Goal: Information Seeking & Learning: Understand process/instructions

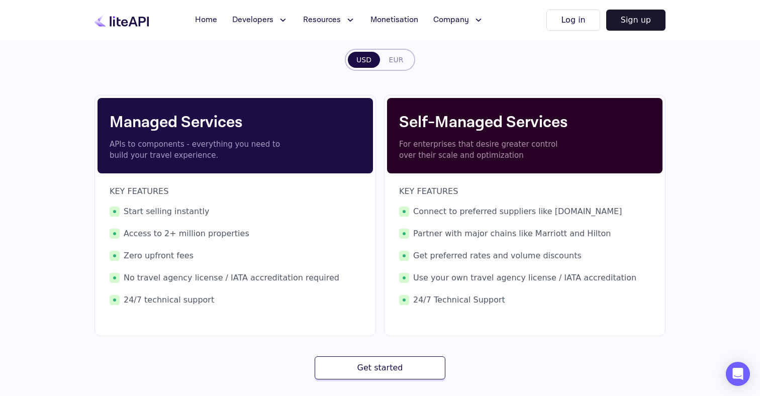
scroll to position [140, 0]
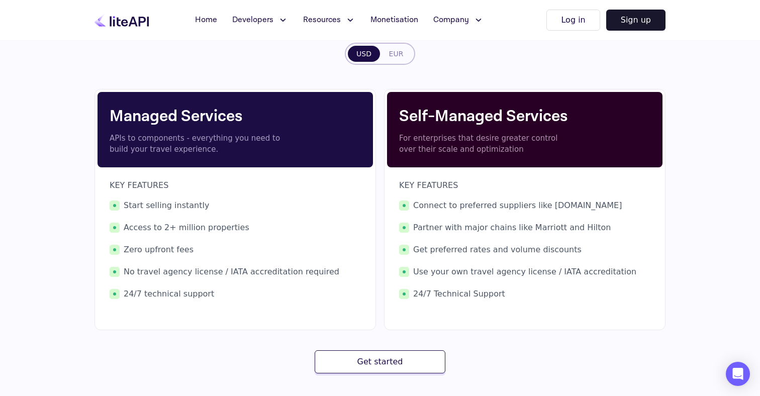
click at [428, 146] on p "For enterprises that desire greater control over their scale and optimization" at bounding box center [487, 144] width 176 height 23
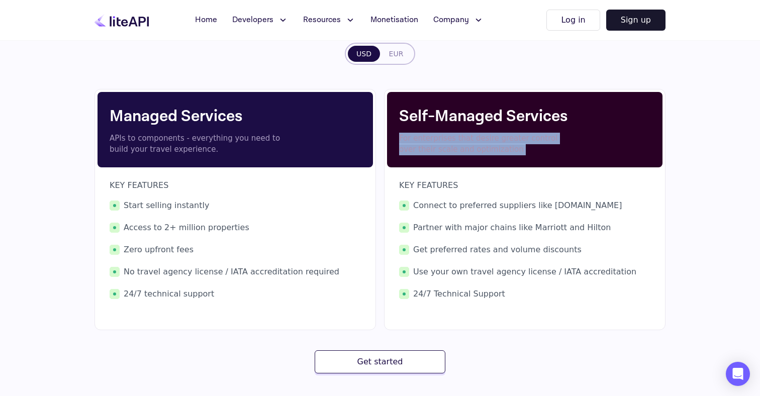
click at [208, 138] on p "APIs to components - everything you need to build your travel experience." at bounding box center [198, 144] width 176 height 23
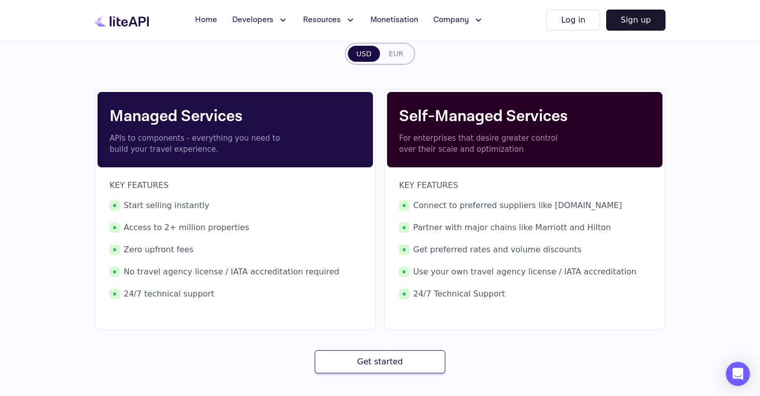
click at [208, 138] on p "APIs to components - everything you need to build your travel experience." at bounding box center [198, 144] width 176 height 23
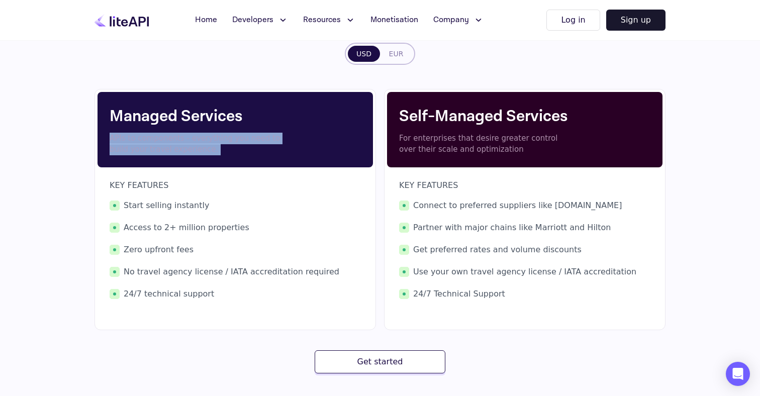
click at [219, 153] on p "APIs to components - everything you need to build your travel experience." at bounding box center [198, 144] width 176 height 23
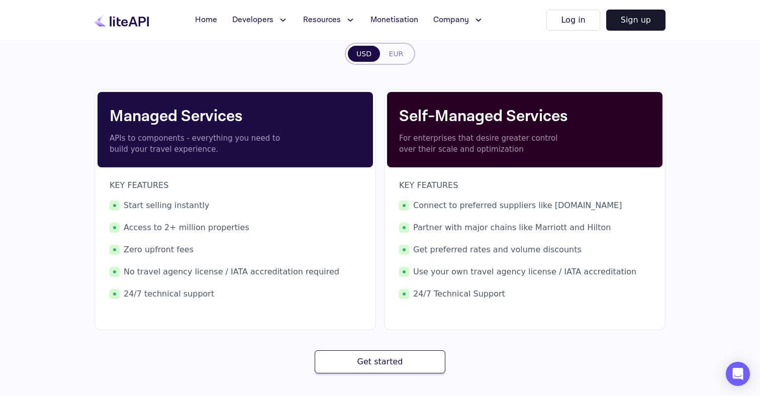
click at [219, 153] on p "APIs to components - everything you need to build your travel experience." at bounding box center [198, 144] width 176 height 23
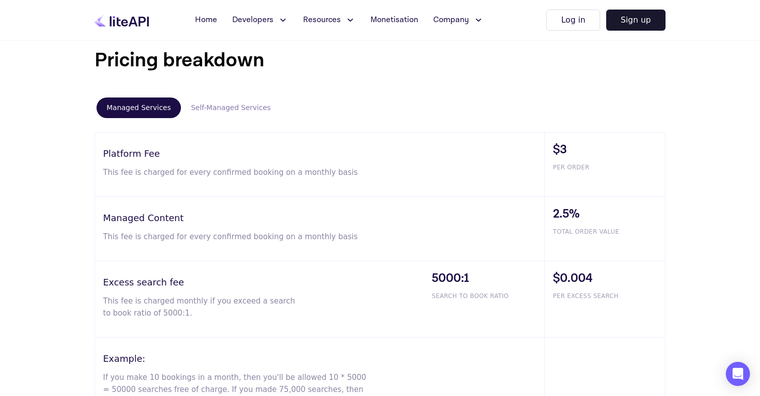
scroll to position [569, 0]
click at [149, 170] on p "This fee is charged for every confirmed booking on a monthly basis" at bounding box center [235, 172] width 265 height 12
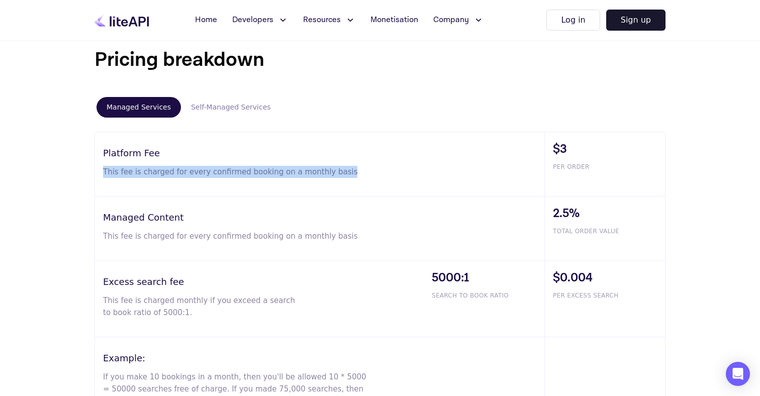
click at [149, 170] on p "This fee is charged for every confirmed booking on a monthly basis" at bounding box center [235, 172] width 265 height 12
click at [142, 153] on div at bounding box center [142, 153] width 0 height 0
click at [160, 165] on div "Platform Fee This fee is charged for every confirmed booking on a monthly basis" at bounding box center [319, 164] width 449 height 64
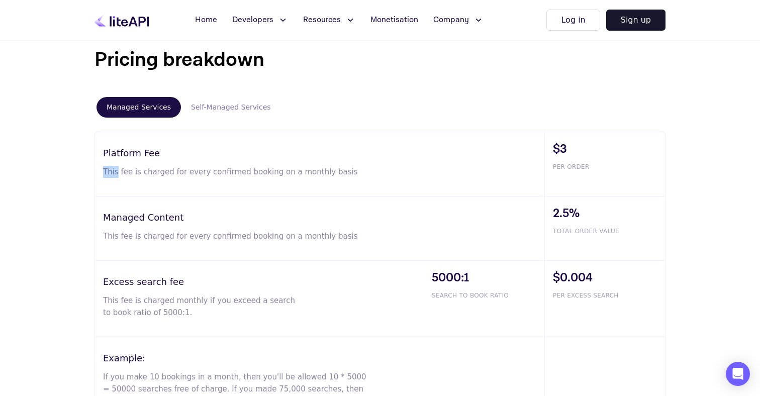
click at [160, 165] on div "Platform Fee This fee is charged for every confirmed booking on a monthly basis" at bounding box center [319, 164] width 449 height 64
click at [153, 153] on div at bounding box center [153, 153] width 0 height 0
click at [206, 176] on p "This fee is charged for every confirmed booking on a monthly basis" at bounding box center [235, 172] width 265 height 12
click at [199, 177] on div at bounding box center [199, 177] width 0 height 0
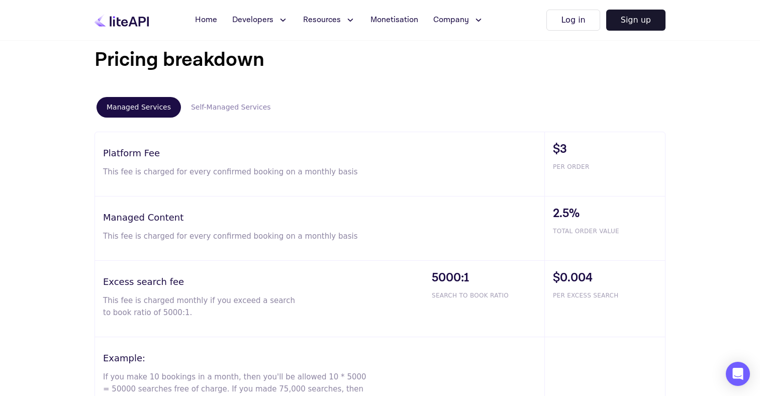
click at [117, 241] on p "This fee is charged for every confirmed booking on a monthly basis" at bounding box center [235, 236] width 265 height 12
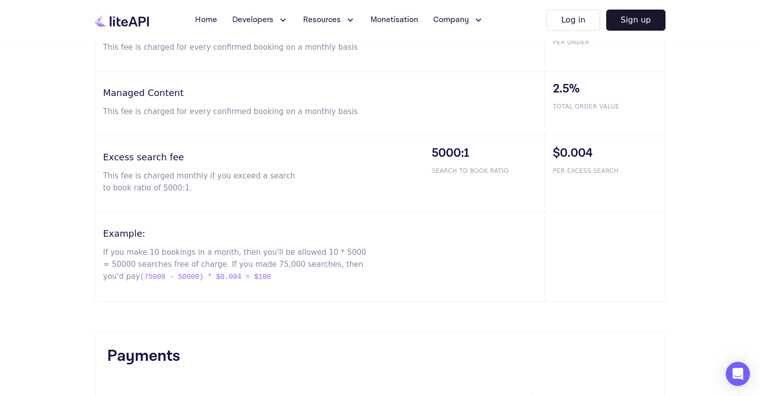
scroll to position [694, 0]
click at [141, 167] on div "Excess search fee This fee is charged monthly if you exceed a search to book ra…" at bounding box center [259, 174] width 329 height 76
click at [134, 157] on div at bounding box center [134, 157] width 0 height 0
click at [122, 154] on h3 "Excess search fee" at bounding box center [263, 157] width 321 height 14
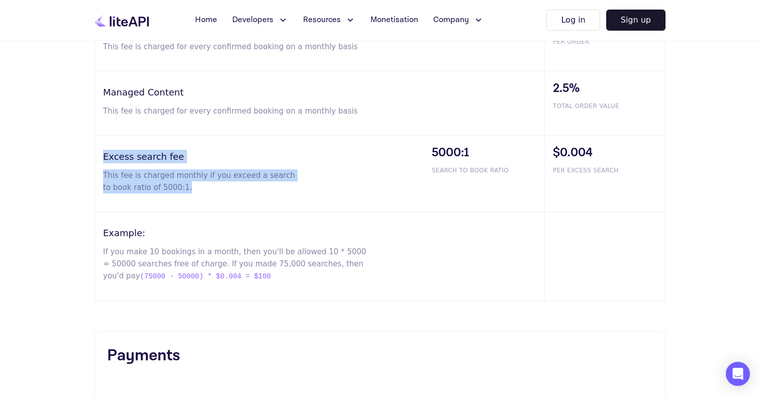
drag, startPoint x: 179, startPoint y: 189, endPoint x: 102, endPoint y: 154, distance: 85.7
click at [102, 154] on div "Excess search fee This fee is charged monthly if you exceed a search to book ra…" at bounding box center [259, 174] width 329 height 76
click at [95, 137] on div at bounding box center [95, 137] width 0 height 0
click at [186, 164] on div "Excess search fee This fee is charged monthly if you exceed a search to book ra…" at bounding box center [259, 174] width 329 height 76
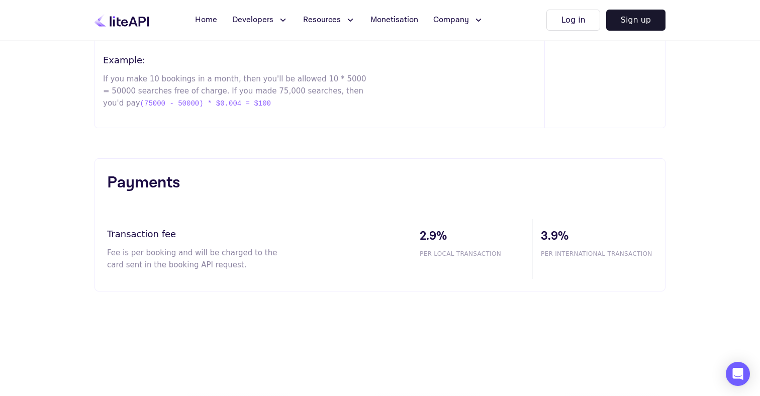
scroll to position [877, 0]
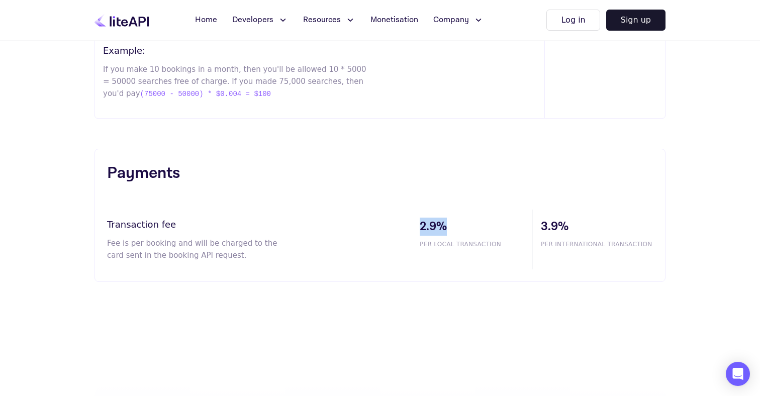
drag, startPoint x: 420, startPoint y: 223, endPoint x: 444, endPoint y: 223, distance: 24.6
click at [444, 223] on span "2.9%" at bounding box center [476, 227] width 113 height 18
click at [551, 229] on span "3.9%" at bounding box center [597, 227] width 112 height 18
drag, startPoint x: 544, startPoint y: 228, endPoint x: 565, endPoint y: 228, distance: 20.6
click at [565, 228] on span "3.9%" at bounding box center [597, 227] width 112 height 18
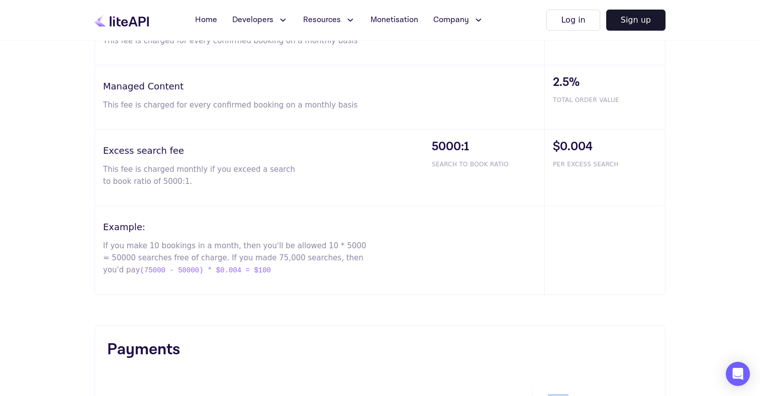
scroll to position [693, 0]
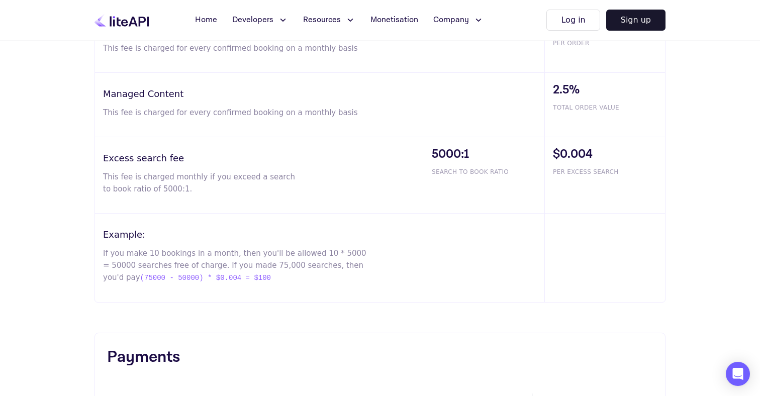
click at [154, 254] on p "If you make 10 bookings in a month, then you'll be allowed 10 * 5000 = 50000 se…" at bounding box center [235, 265] width 265 height 37
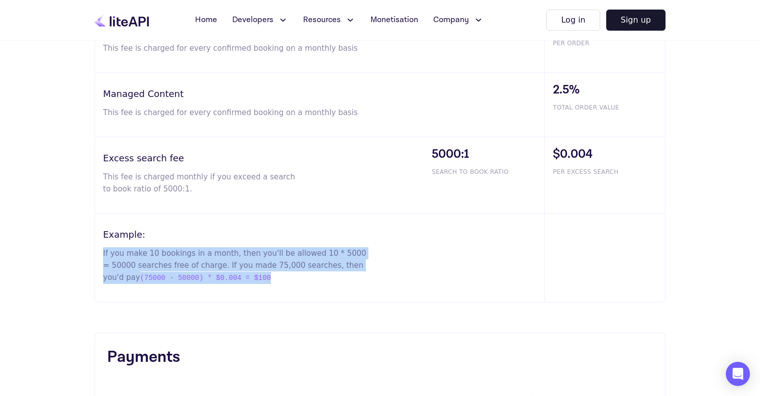
click at [154, 254] on p "If you make 10 bookings in a month, then you'll be allowed 10 * 5000 = 50000 se…" at bounding box center [235, 265] width 265 height 37
click at [199, 284] on div "Example: If you make 10 bookings in a month, then you'll be allowed 10 * 5000 =…" at bounding box center [319, 258] width 449 height 88
drag, startPoint x: 247, startPoint y: 276, endPoint x: 104, endPoint y: 242, distance: 147.2
click at [104, 242] on div "Example: If you make 10 bookings in a month, then you'll be allowed 10 * 5000 =…" at bounding box center [319, 258] width 449 height 88
click at [97, 235] on div at bounding box center [97, 235] width 0 height 0
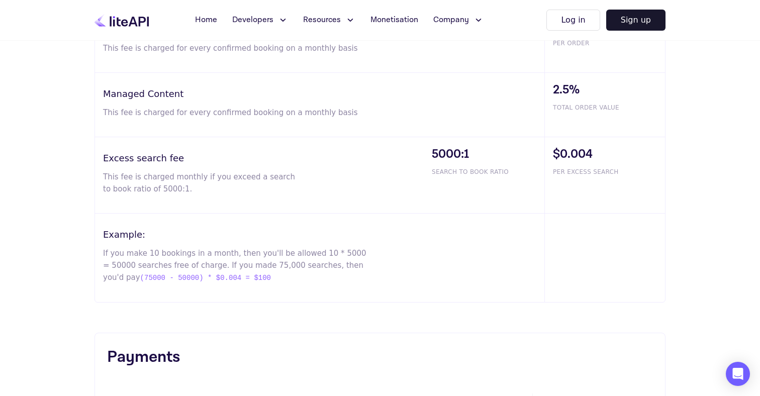
click at [216, 286] on div "Example: If you make 10 bookings in a month, then you'll be allowed 10 * 5000 =…" at bounding box center [319, 258] width 449 height 88
click at [167, 280] on span "(75000 - 50000) * $0.004 = $100" at bounding box center [205, 278] width 131 height 12
click at [183, 253] on p "If you make 10 bookings in a month, then you'll be allowed 10 * 5000 = 50000 se…" at bounding box center [235, 265] width 265 height 37
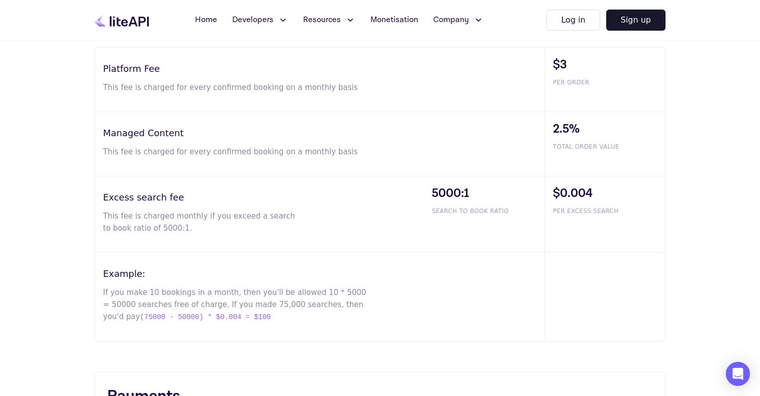
scroll to position [648, 0]
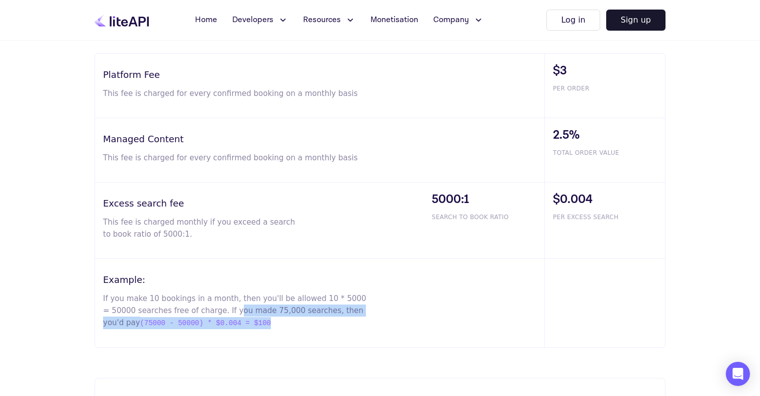
drag, startPoint x: 255, startPoint y: 320, endPoint x: 224, endPoint y: 308, distance: 33.6
click at [224, 308] on p "If you make 10 bookings in a month, then you'll be allowed 10 * 5000 = 50000 se…" at bounding box center [235, 310] width 265 height 37
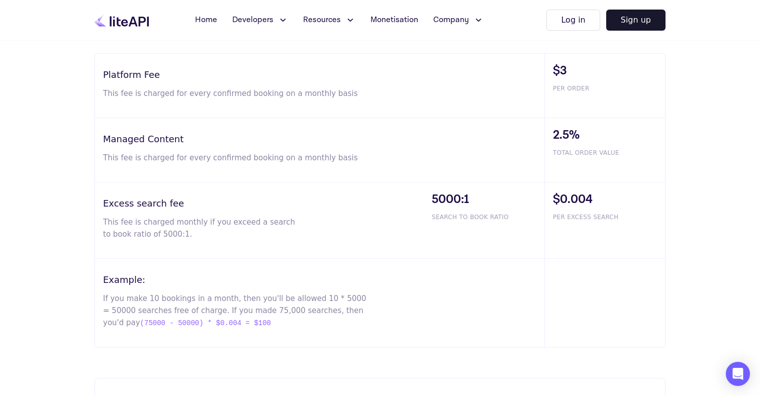
click at [300, 266] on div "Example: If you make 10 bookings in a month, then you'll be allowed 10 * 5000 =…" at bounding box center [319, 303] width 449 height 88
click at [448, 202] on span "5000:1" at bounding box center [488, 199] width 113 height 18
click at [356, 294] on p "If you make 10 bookings in a month, then you'll be allowed 10 * 5000 = 50000 se…" at bounding box center [235, 310] width 265 height 37
click at [328, 298] on p "If you make 10 bookings in a month, then you'll be allowed 10 * 5000 = 50000 se…" at bounding box center [235, 310] width 265 height 37
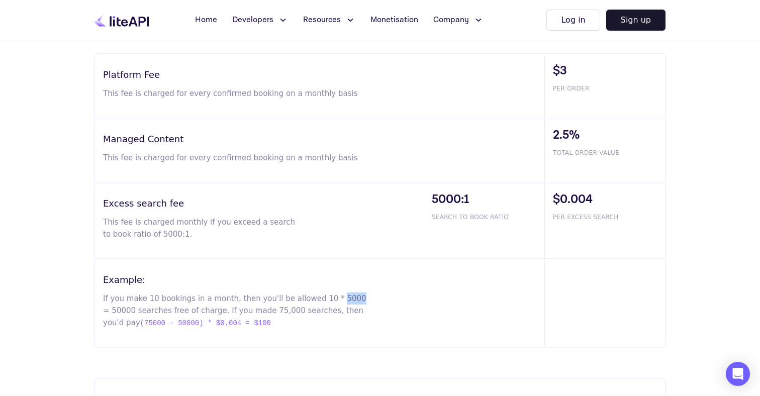
click at [328, 298] on p "If you make 10 bookings in a month, then you'll be allowed 10 * 5000 = 50000 se…" at bounding box center [235, 310] width 265 height 37
click at [359, 317] on p "If you make 10 bookings in a month, then you'll be allowed 10 * 5000 = 50000 se…" at bounding box center [235, 310] width 265 height 37
click at [328, 295] on p "If you make 10 bookings in a month, then you'll be allowed 10 * 5000 = 50000 se…" at bounding box center [235, 310] width 265 height 37
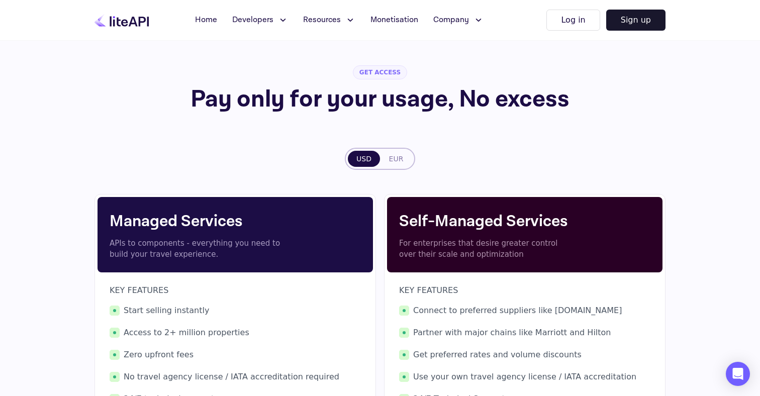
scroll to position [0, 0]
